Goal: Share content: Share content

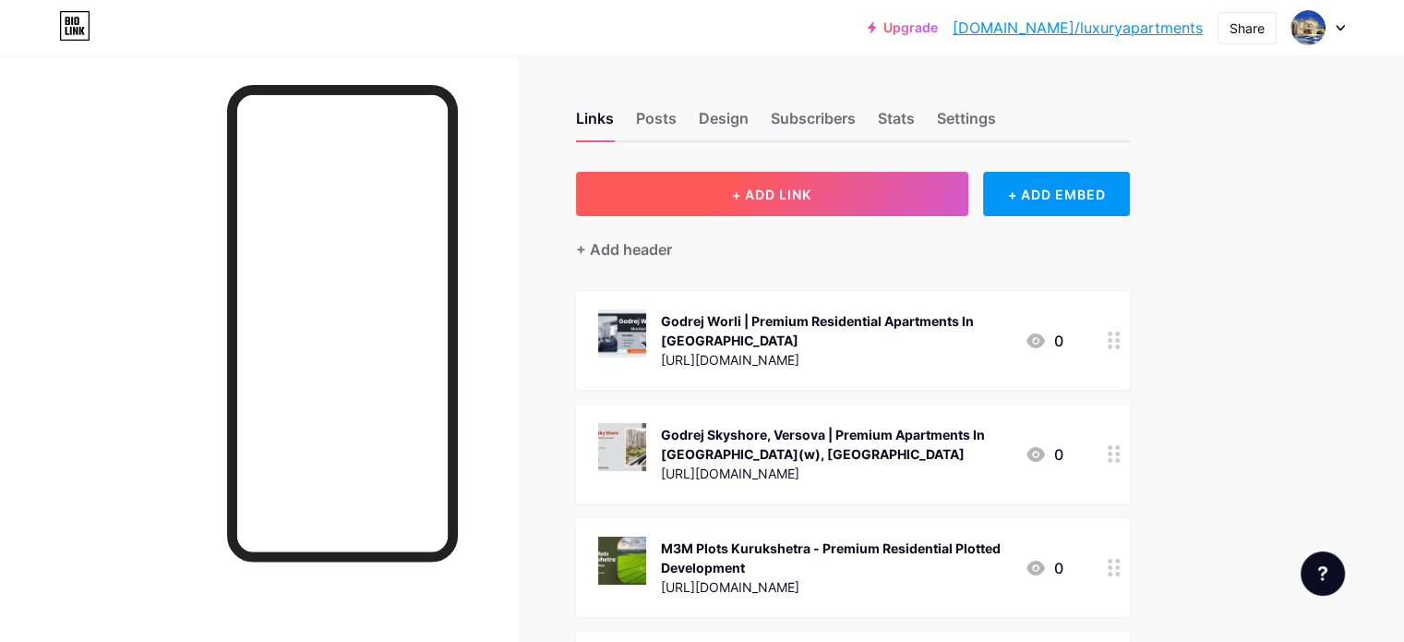
click at [910, 209] on button "+ ADD LINK" at bounding box center [772, 194] width 392 height 44
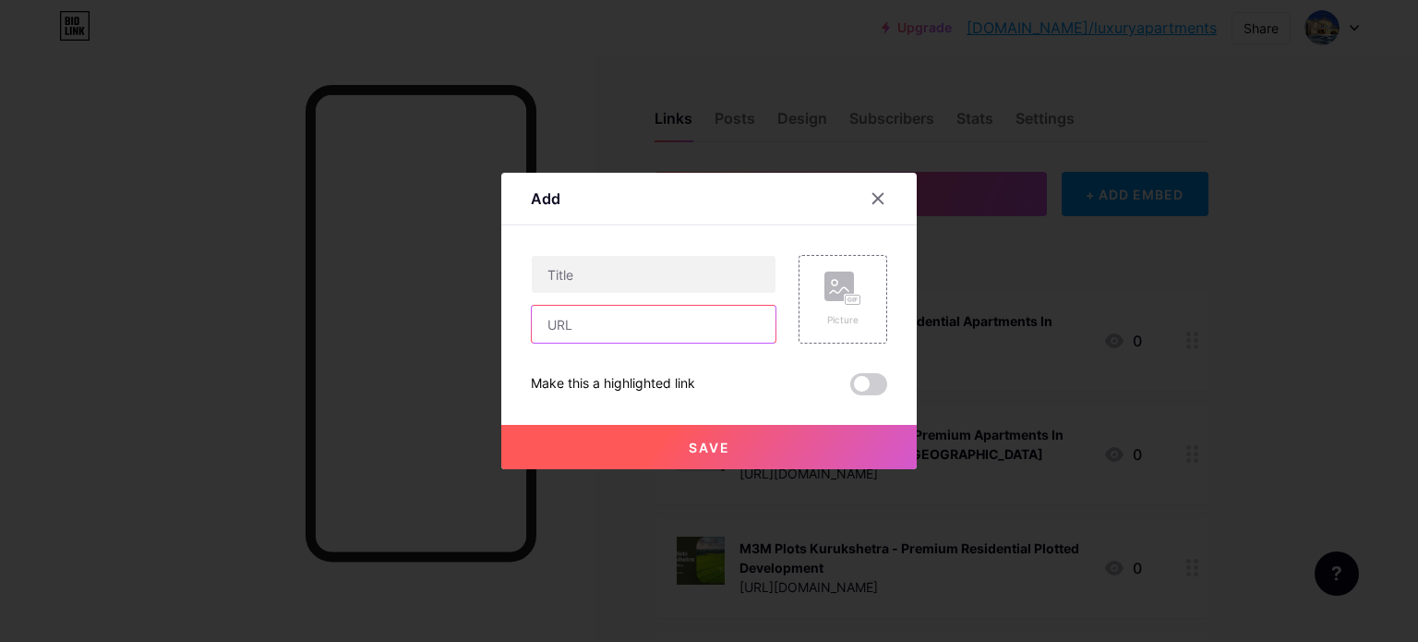
click at [623, 310] on input "text" at bounding box center [654, 324] width 244 height 37
paste input "[URL][DOMAIN_NAME]"
type input "[URL][DOMAIN_NAME]"
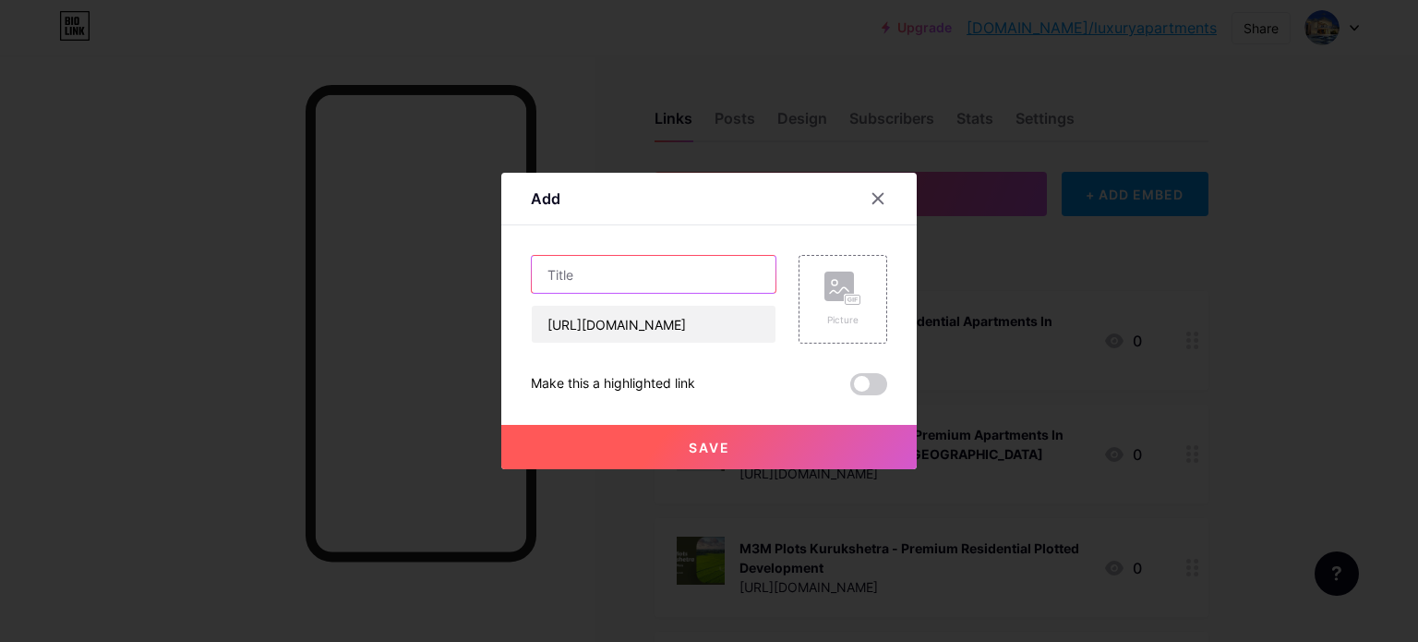
click at [694, 279] on input "text" at bounding box center [654, 274] width 244 height 37
paste input "Mehta [GEOGRAPHIC_DATA] | Premium Residential Apartments In [GEOGRAPHIC_DATA]"
type input "Mehta [GEOGRAPHIC_DATA] | Premium Residential Apartments In [GEOGRAPHIC_DATA]"
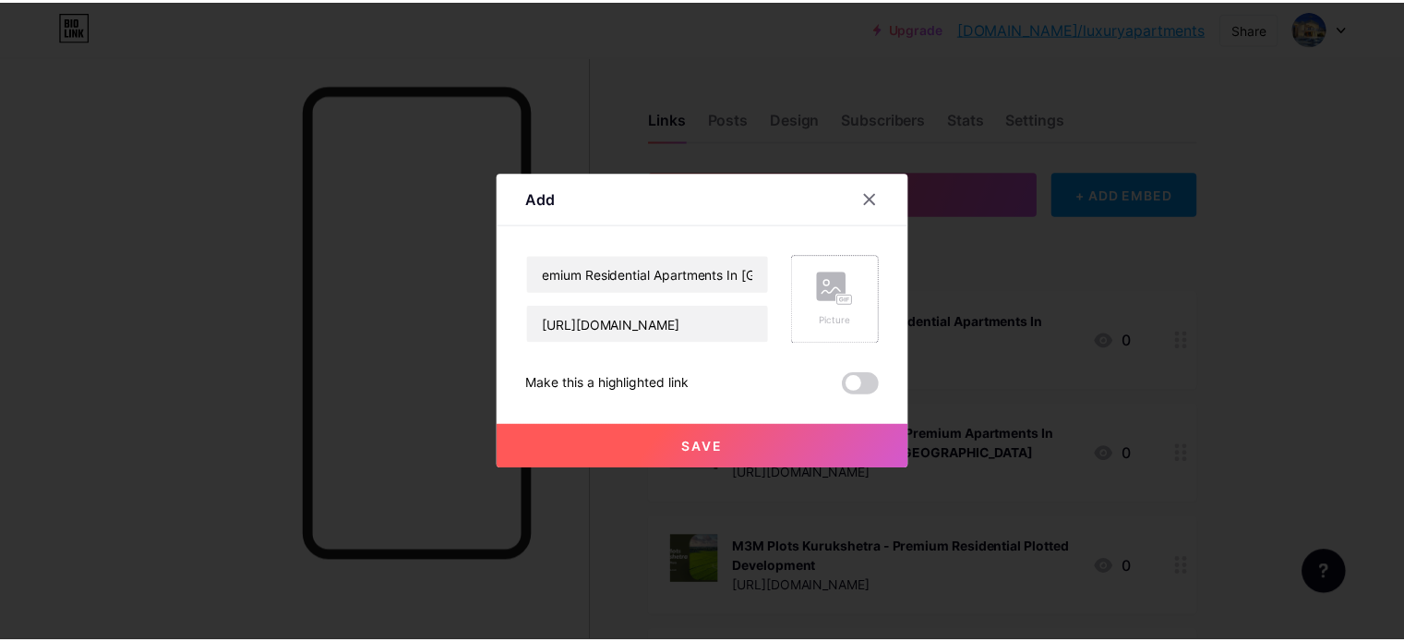
scroll to position [0, 0]
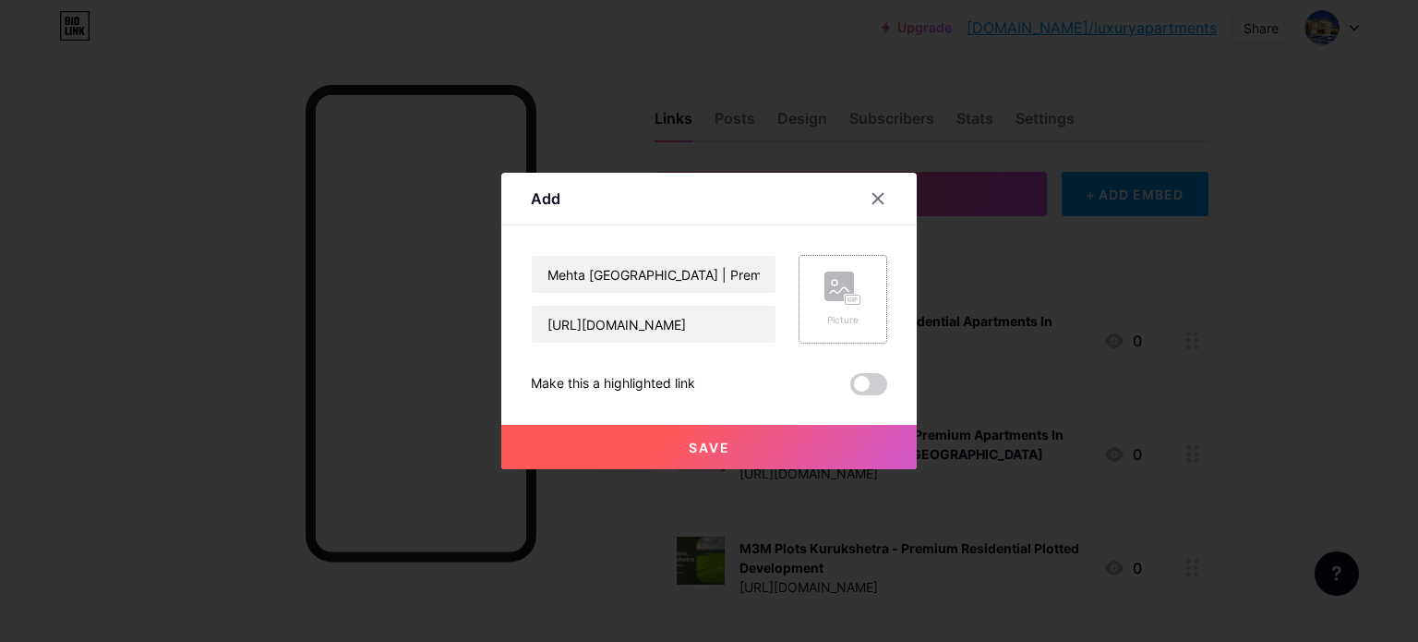
click at [845, 295] on rect at bounding box center [853, 300] width 17 height 11
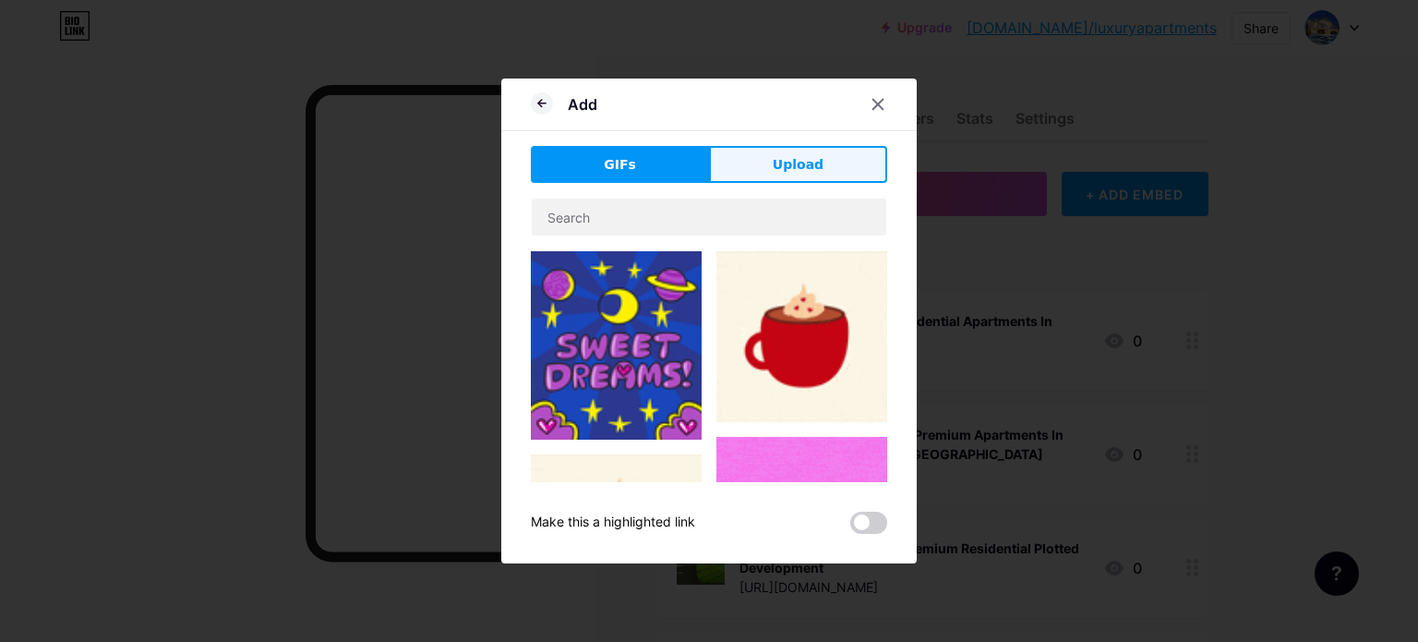
click at [804, 168] on span "Upload" at bounding box center [798, 164] width 51 height 19
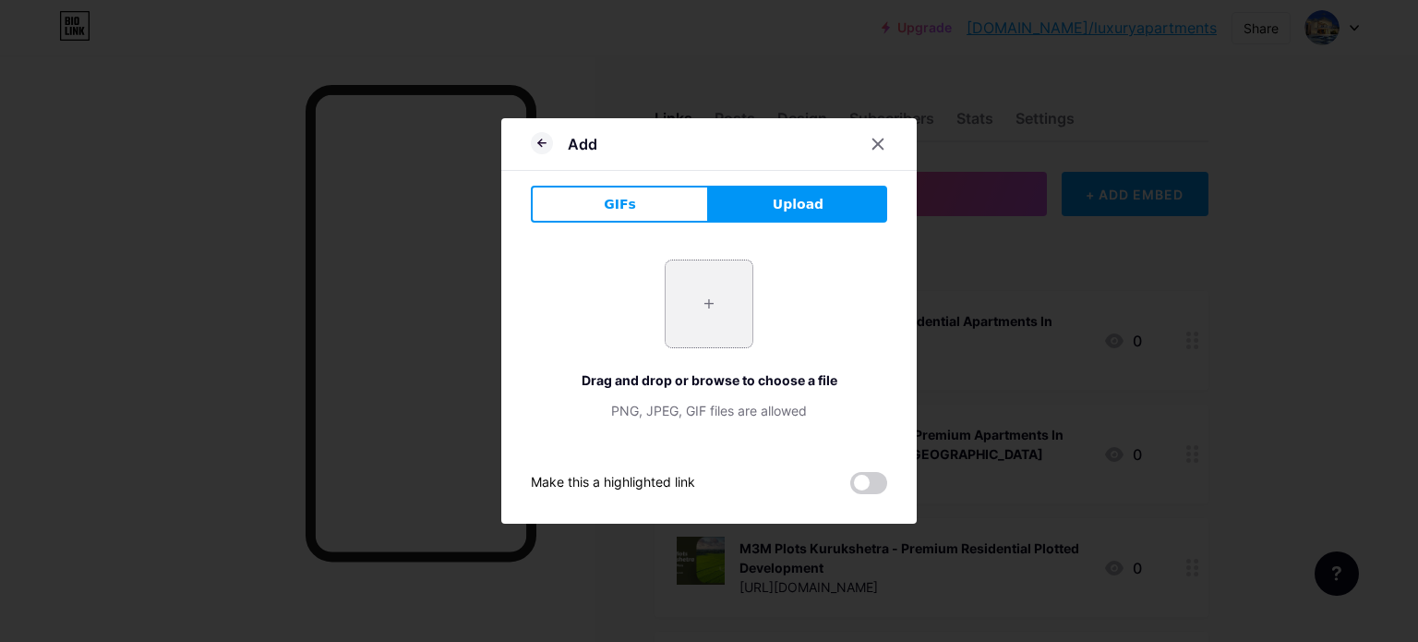
click at [728, 307] on input "file" at bounding box center [709, 303] width 87 height 87
type input "C:\fakepath\1.jpg"
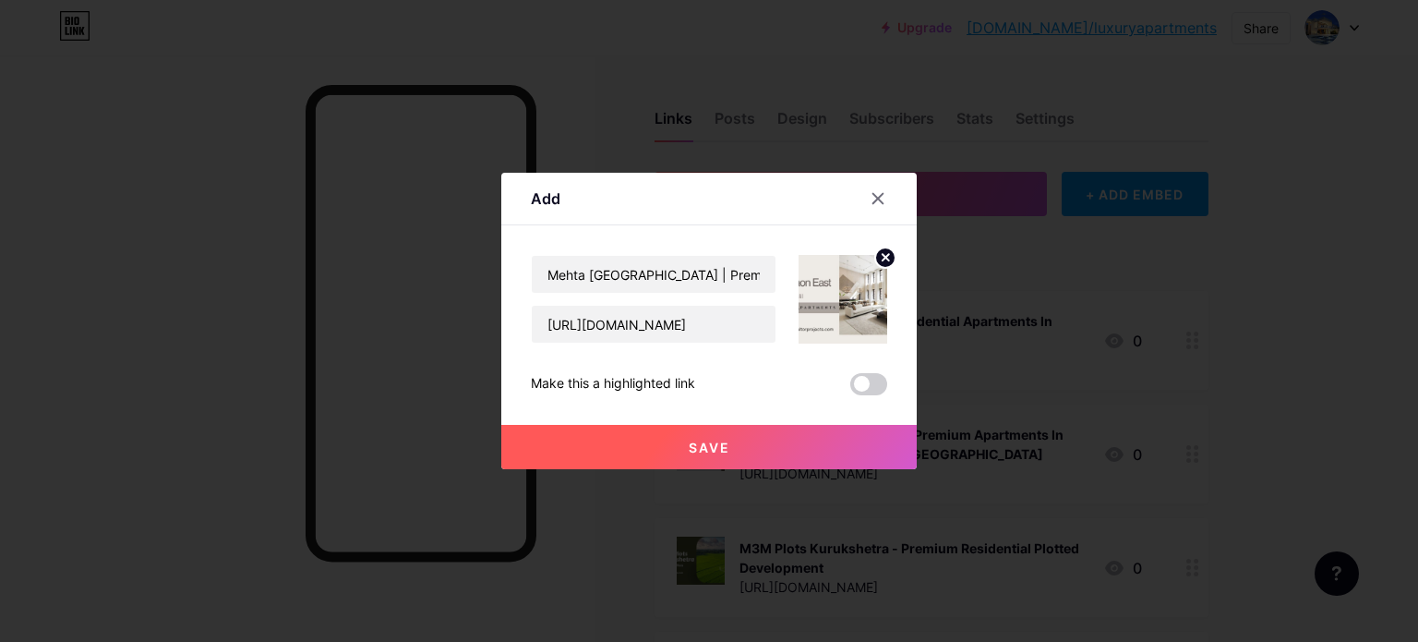
click at [790, 435] on button "Save" at bounding box center [708, 447] width 415 height 44
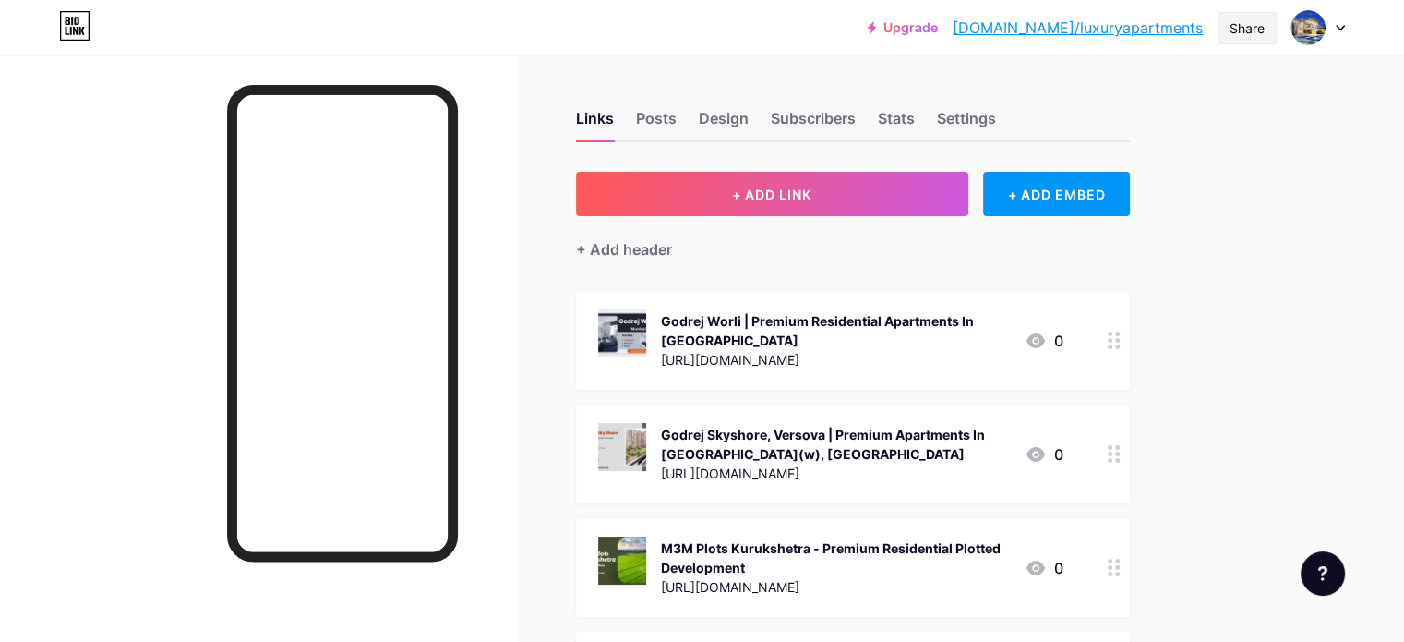
click at [1241, 30] on div "Share" at bounding box center [1247, 27] width 35 height 19
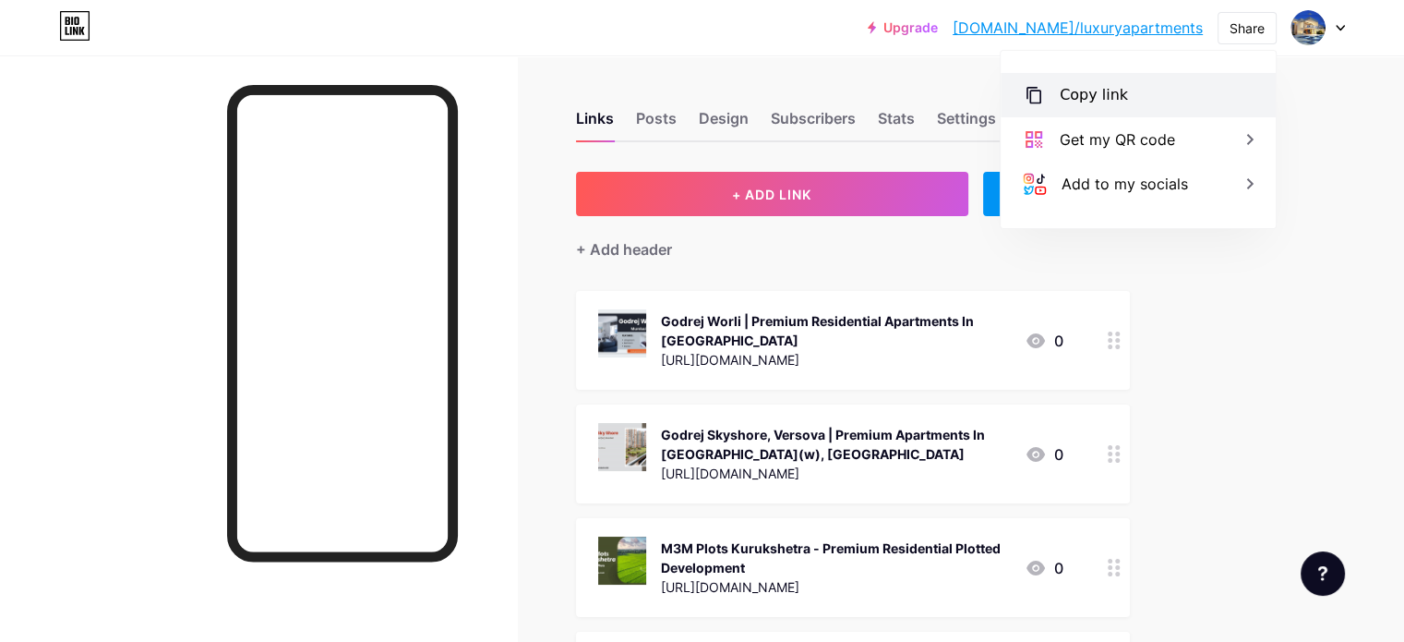
click at [1112, 95] on div "Copy link" at bounding box center [1094, 95] width 68 height 22
